Goal: Task Accomplishment & Management: Use online tool/utility

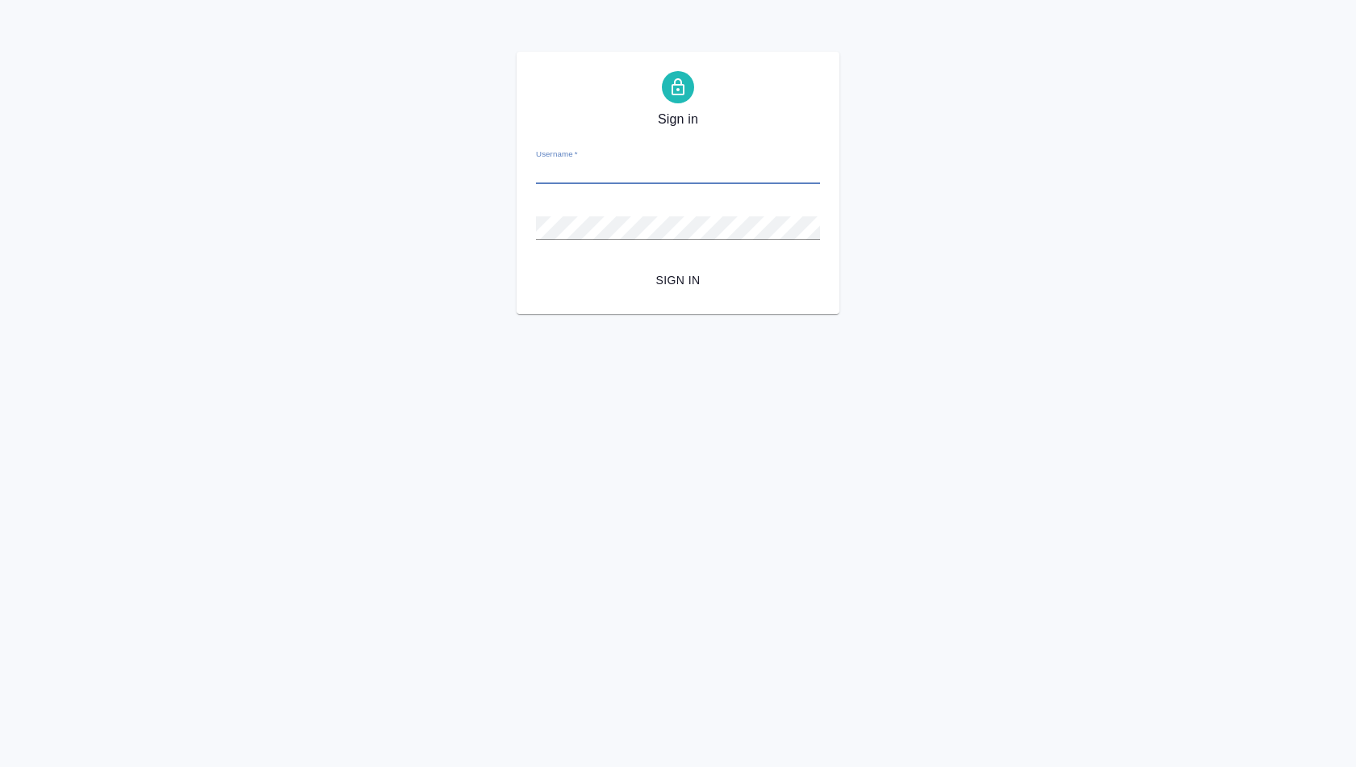
click at [572, 178] on input "Username   *" at bounding box center [678, 172] width 284 height 23
type input "a.shuvalova@awatera.com"
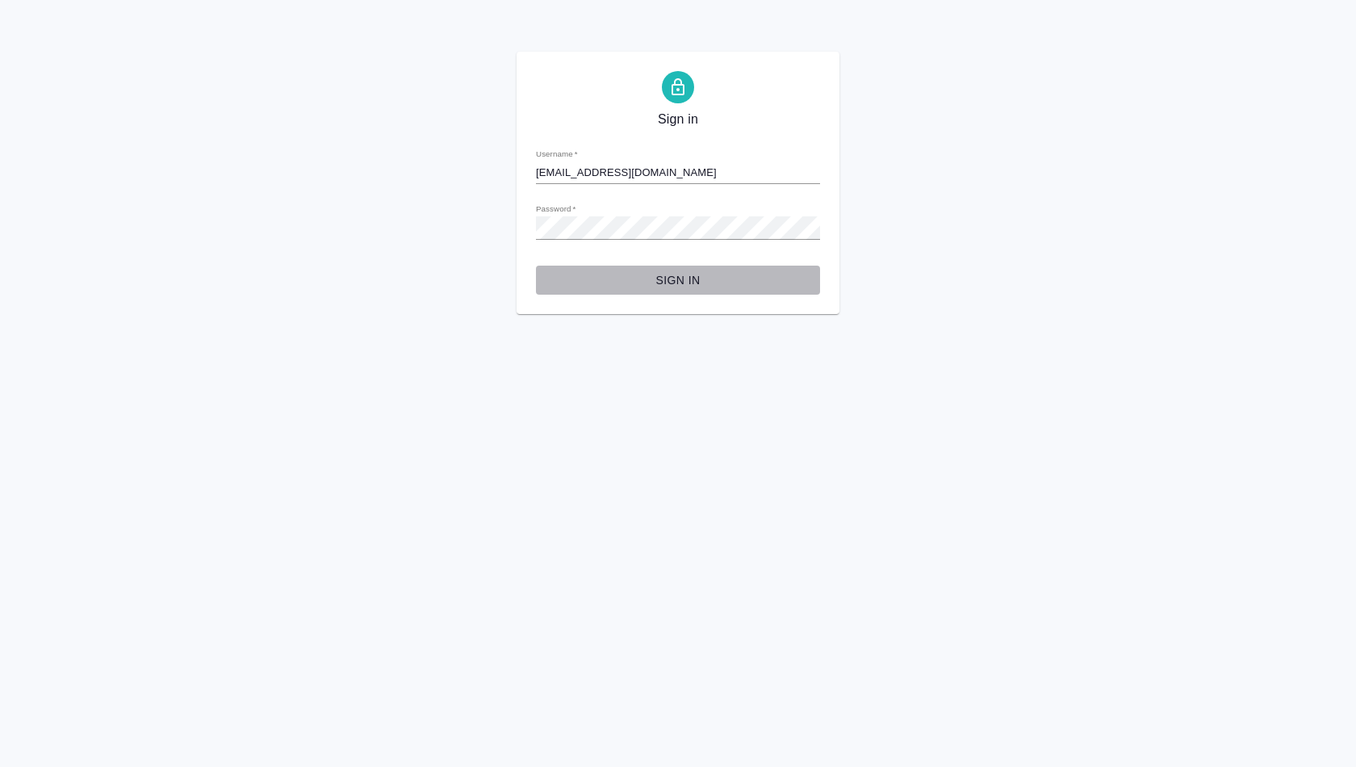
click at [679, 288] on span "Sign in" at bounding box center [678, 280] width 258 height 20
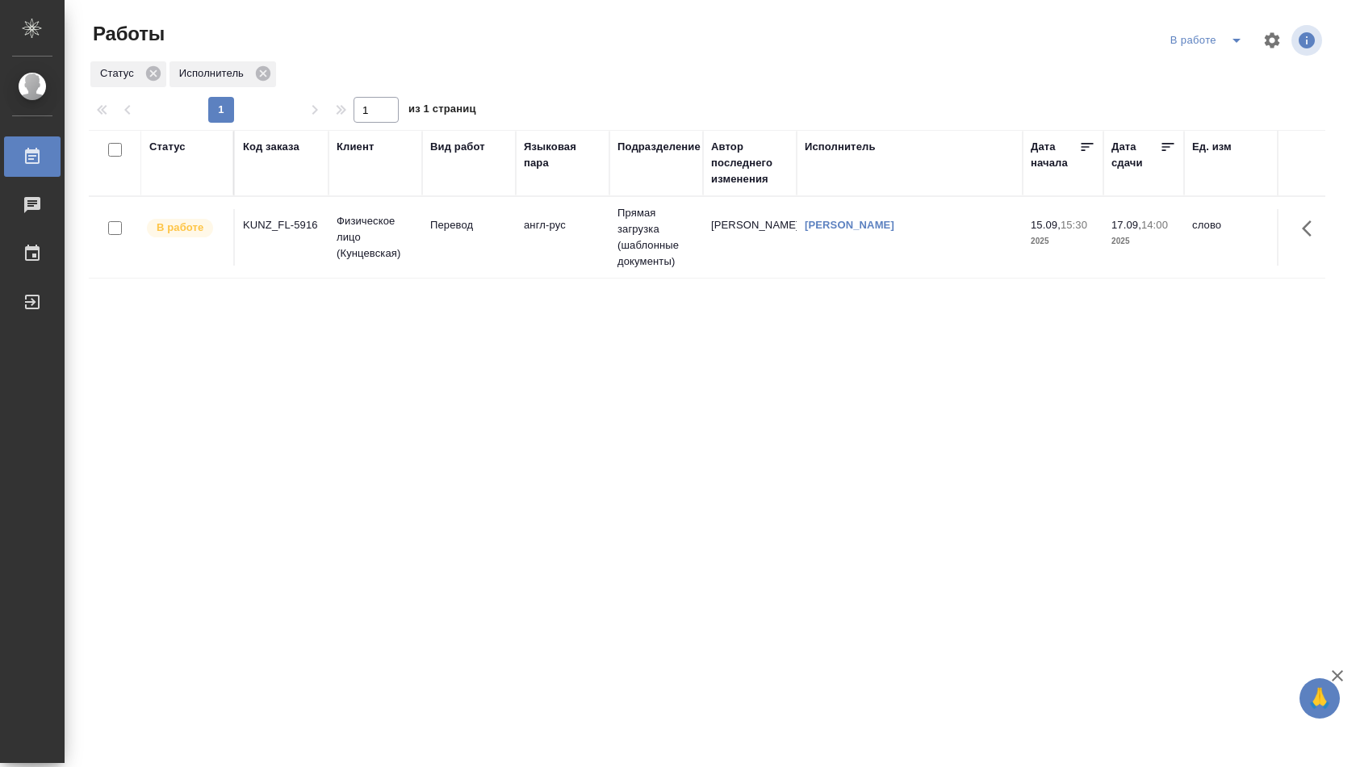
click at [589, 230] on td "англ-рус" at bounding box center [563, 237] width 94 height 56
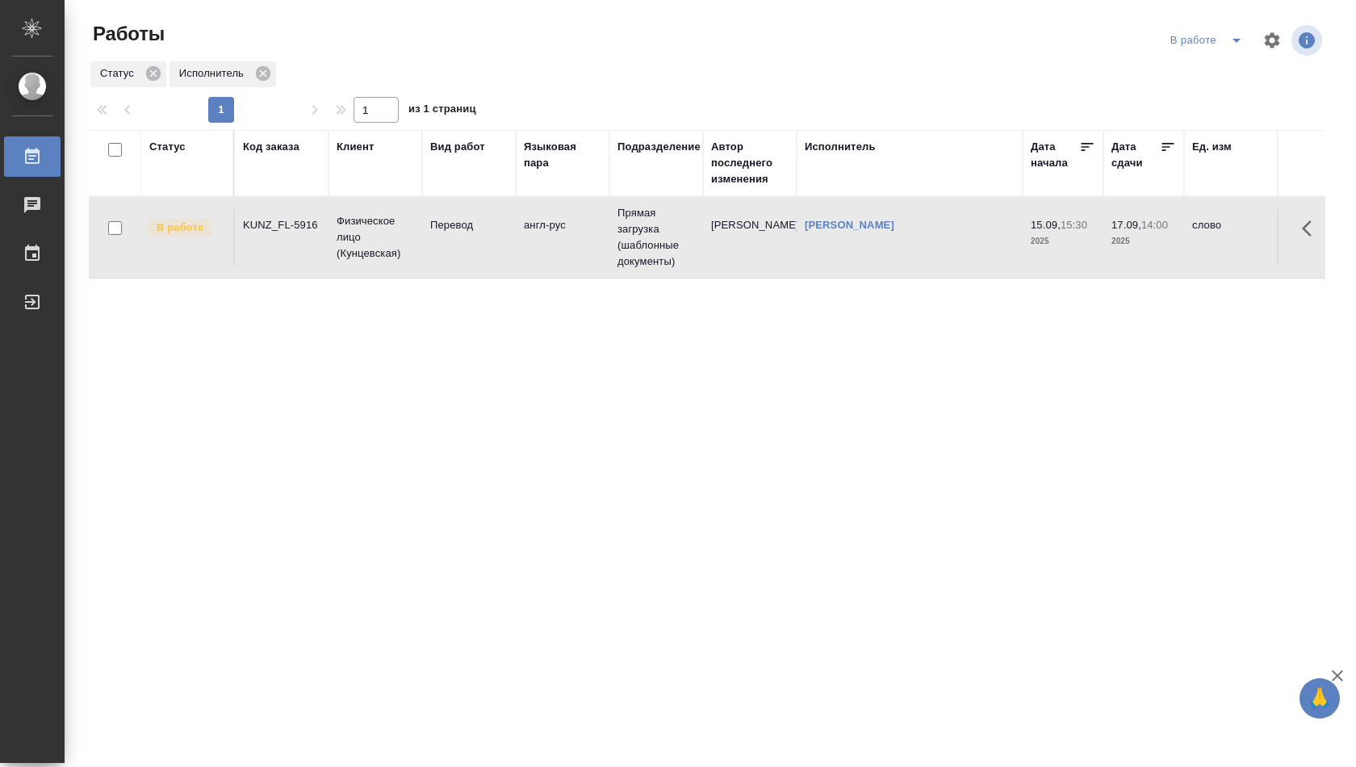
click at [589, 230] on td "англ-рус" at bounding box center [563, 237] width 94 height 56
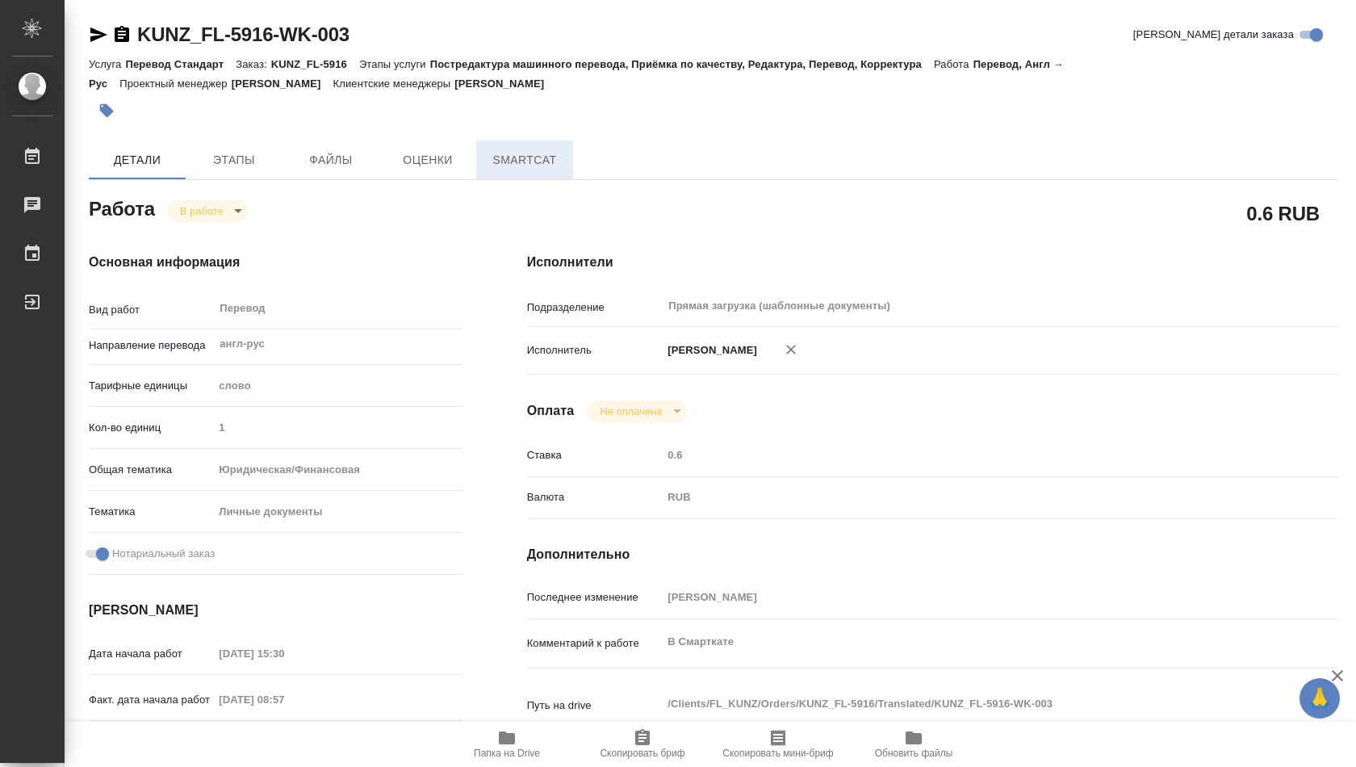
type textarea "x"
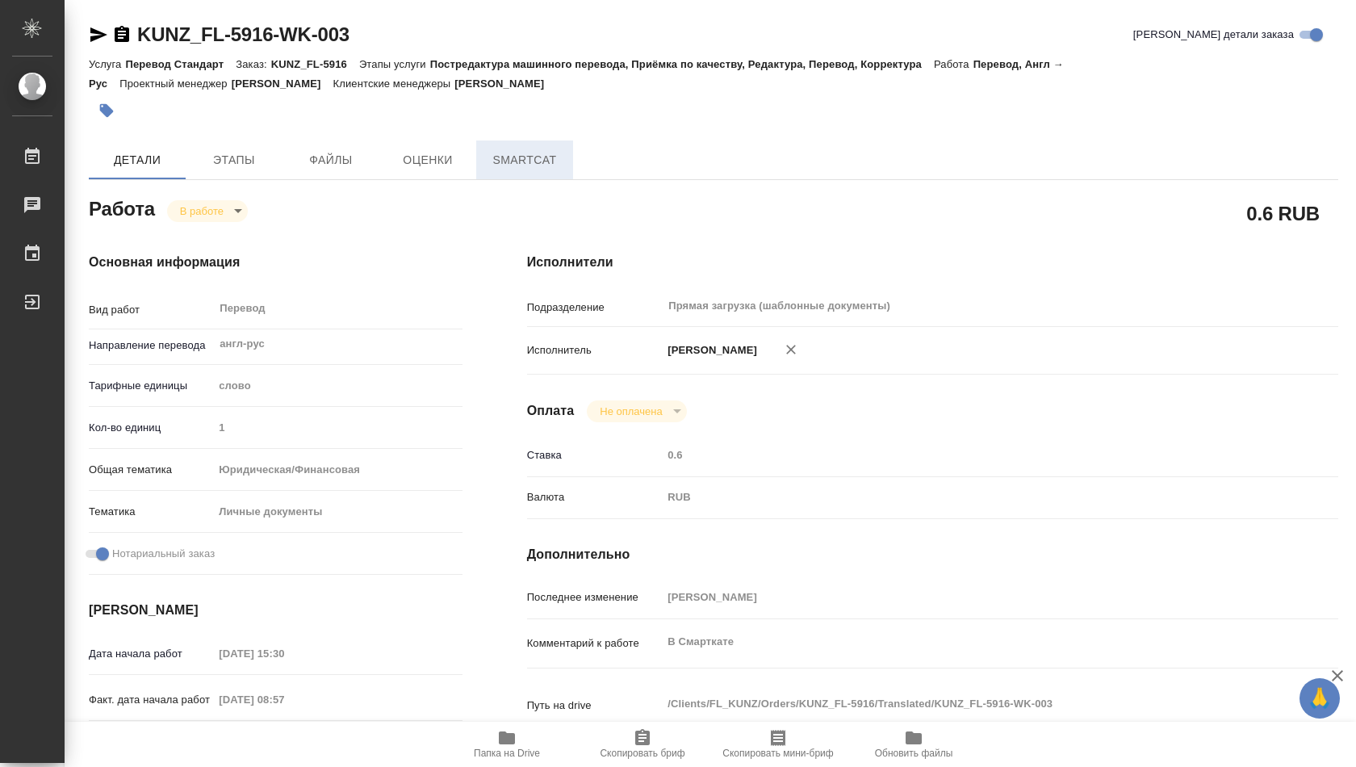
click at [529, 153] on span "SmartCat" at bounding box center [524, 160] width 77 height 20
type textarea "x"
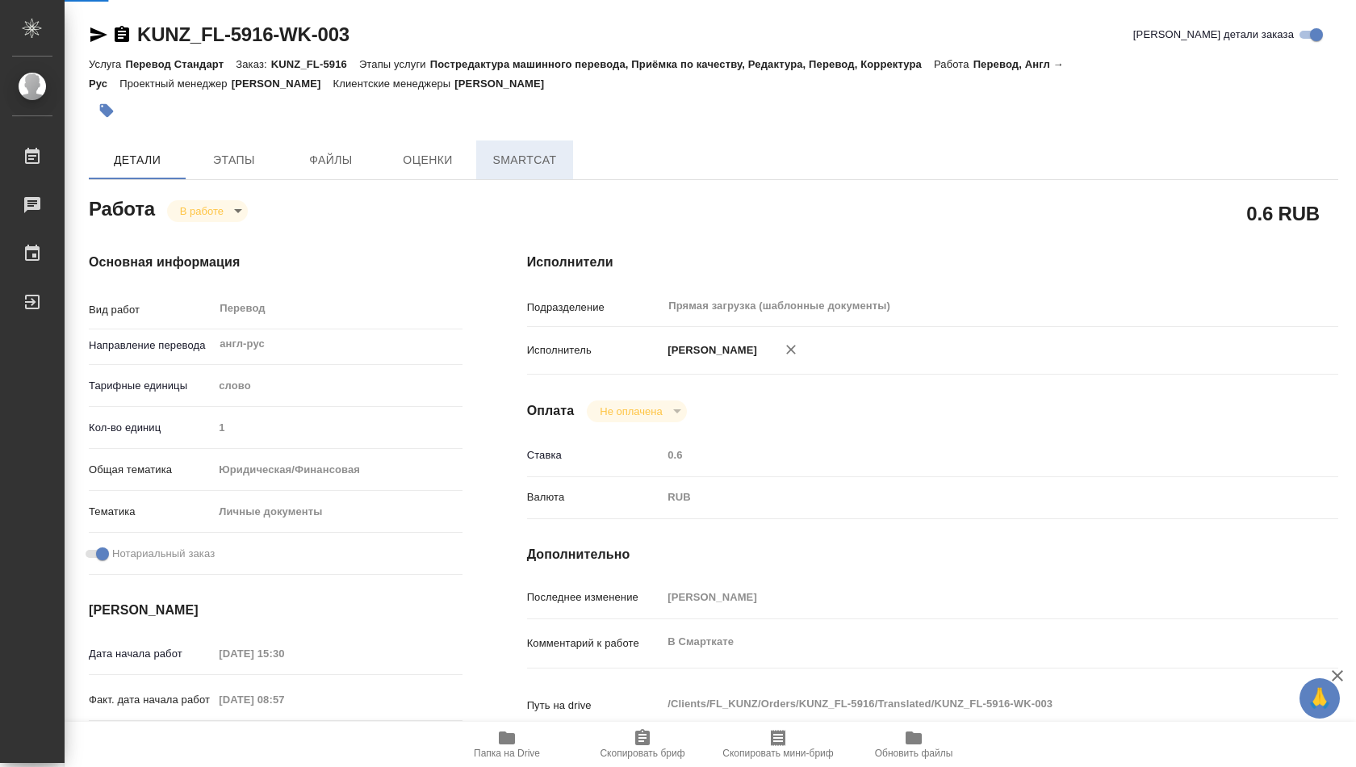
type textarea "x"
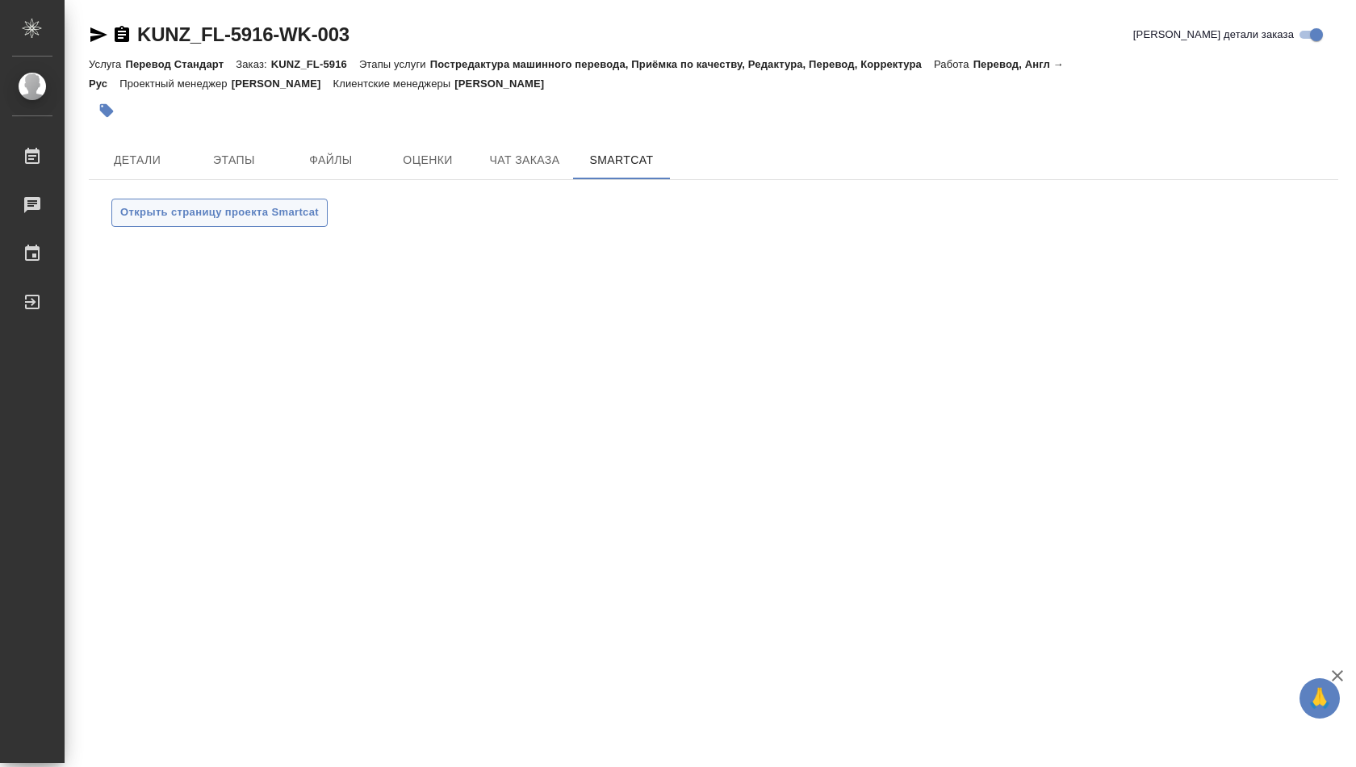
click at [288, 207] on span "Открыть страницу проекта Smartcat" at bounding box center [219, 212] width 199 height 19
